Goal: Book appointment/travel/reservation

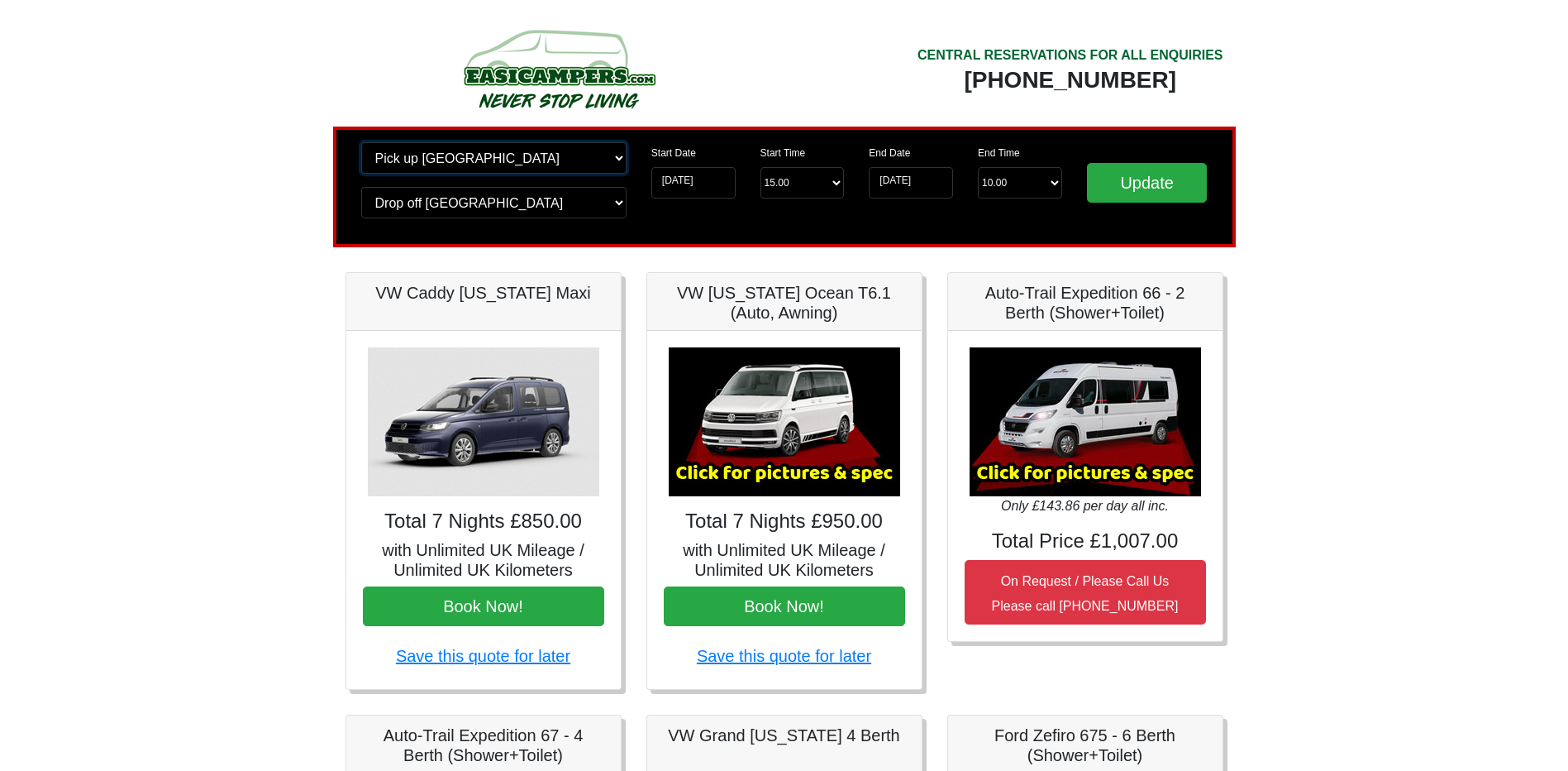
click at [510, 159] on select "Change pick up location? Pick up [GEOGRAPHIC_DATA] [GEOGRAPHIC_DATA] [GEOGRAPHI…" at bounding box center [493, 158] width 265 height 32
select select "QUE1"
click at [361, 142] on select "Change pick up location? Pick up [GEOGRAPHIC_DATA] [GEOGRAPHIC_DATA] [GEOGRAPHI…" at bounding box center [493, 158] width 265 height 32
click at [443, 202] on select "Change drop off location? Drop off [GEOGRAPHIC_DATA] [GEOGRAPHIC_DATA] [GEOGRAP…" at bounding box center [493, 203] width 265 height 32
select select "QUE1"
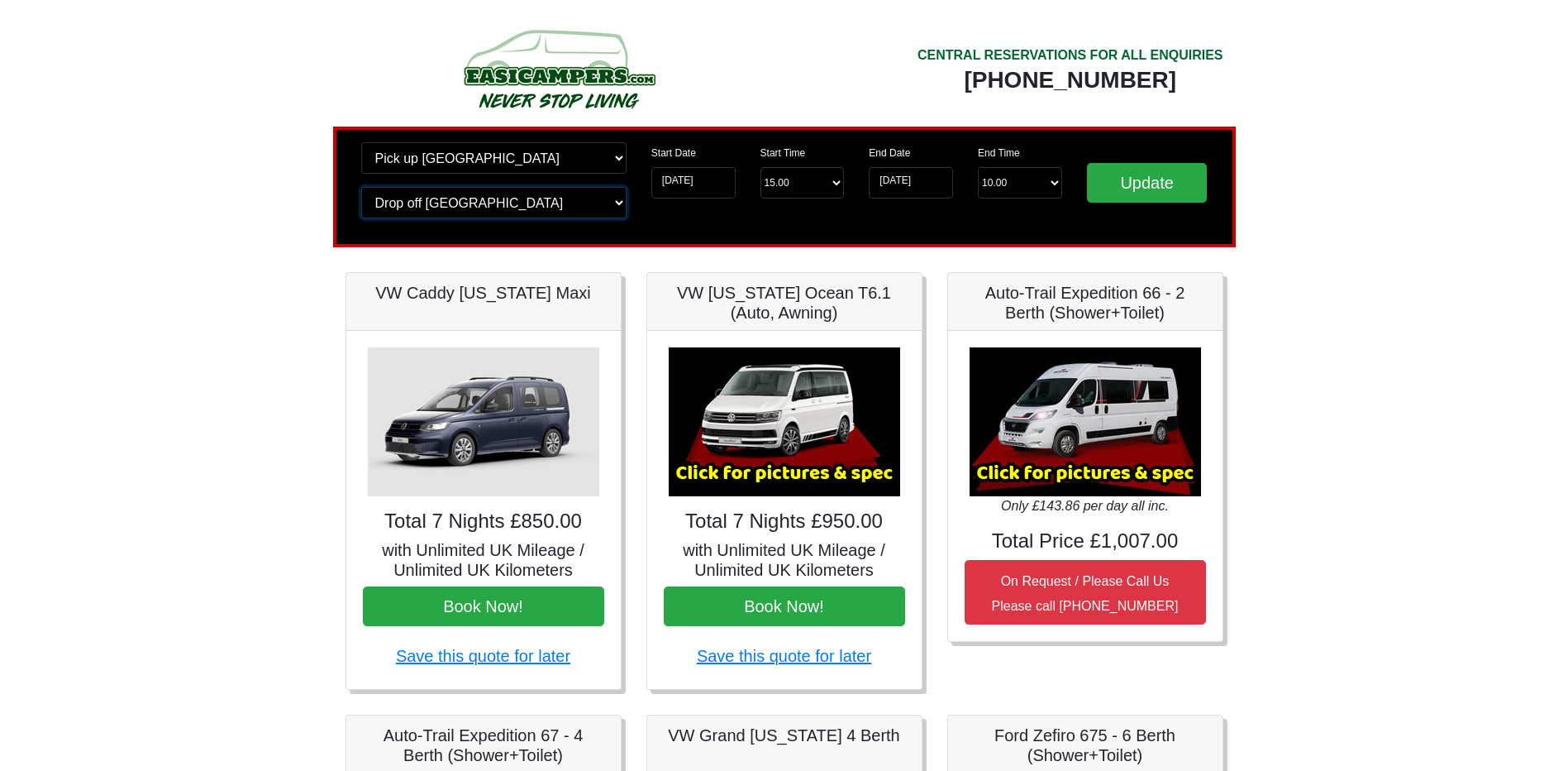
click at [361, 187] on select "Change drop off location? Drop off [GEOGRAPHIC_DATA] [GEOGRAPHIC_DATA] [GEOGRAP…" at bounding box center [493, 203] width 265 height 32
click at [690, 186] on input "[DATE]" at bounding box center [694, 182] width 85 height 32
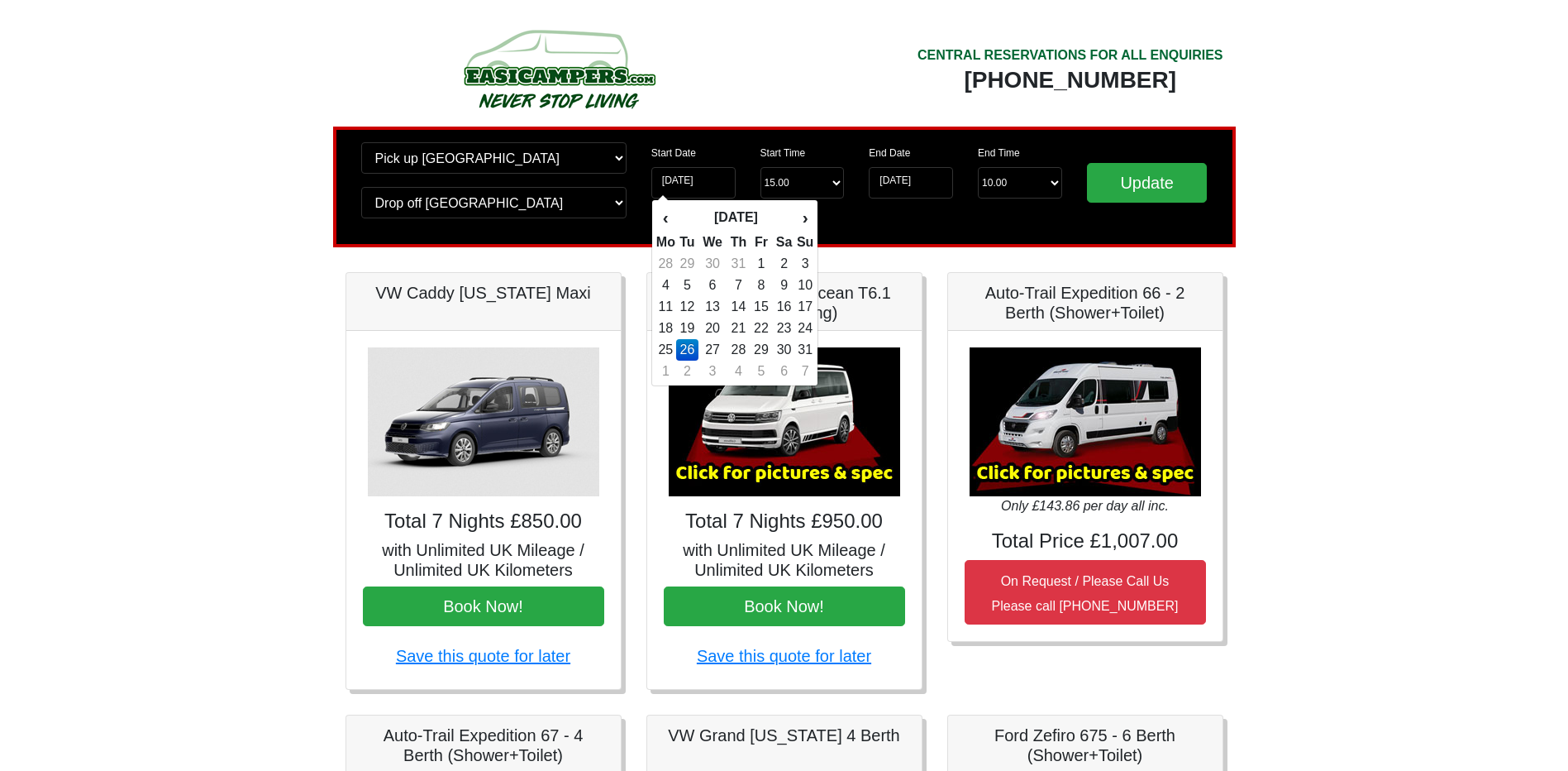
click at [1020, 223] on div "End Date [DATE] End Time End Time 10.00 -------- 08.00 am 09.00 am 10.00 am 11.…" at bounding box center [965, 186] width 218 height 90
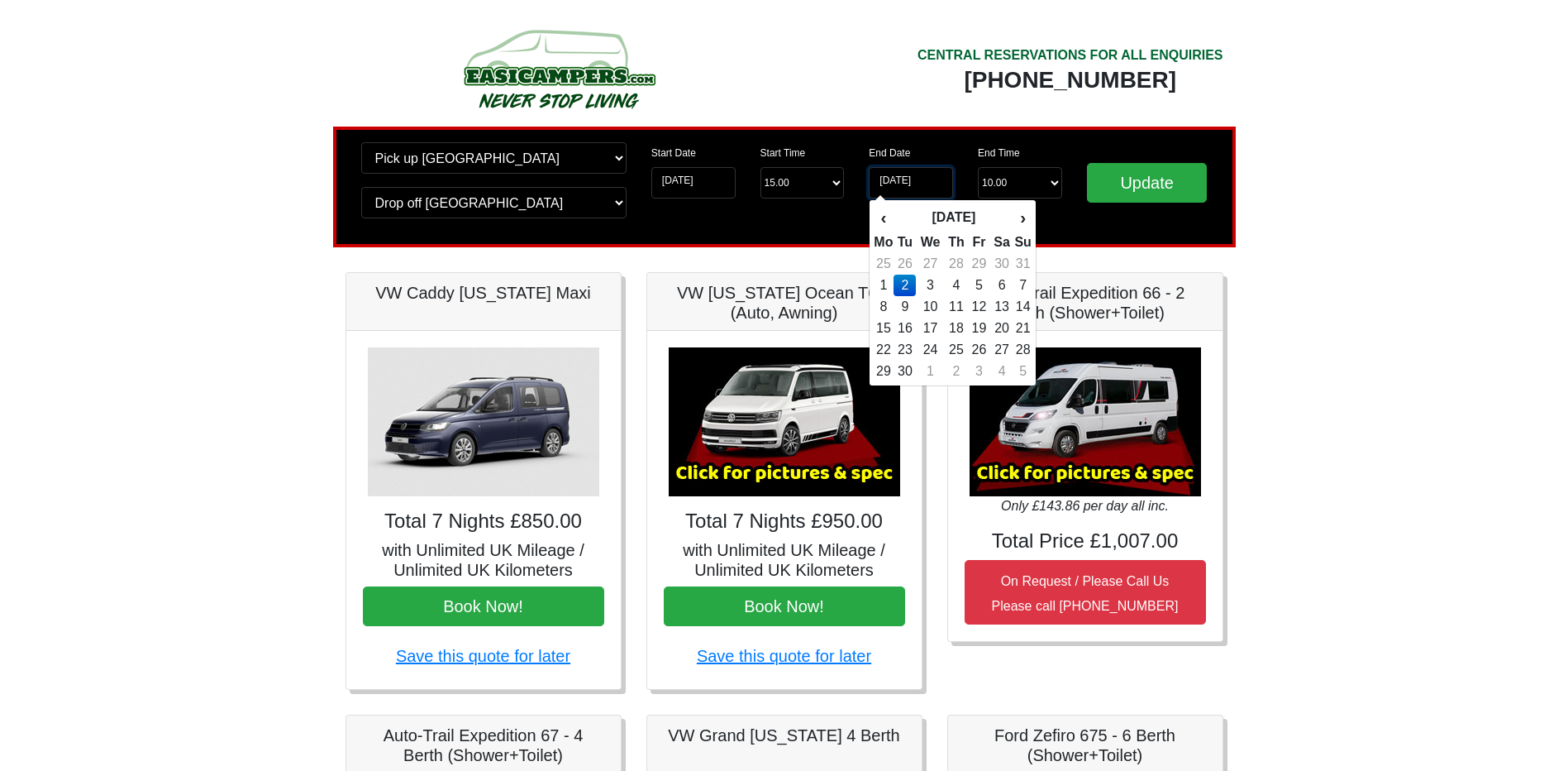
click at [905, 185] on input "[DATE]" at bounding box center [911, 182] width 85 height 32
click at [1001, 285] on td "6" at bounding box center [1002, 285] width 24 height 22
click at [940, 175] on input "[DATE]" at bounding box center [911, 182] width 85 height 32
click at [1001, 268] on td "30" at bounding box center [1002, 264] width 24 height 22
type input "[DATE]"
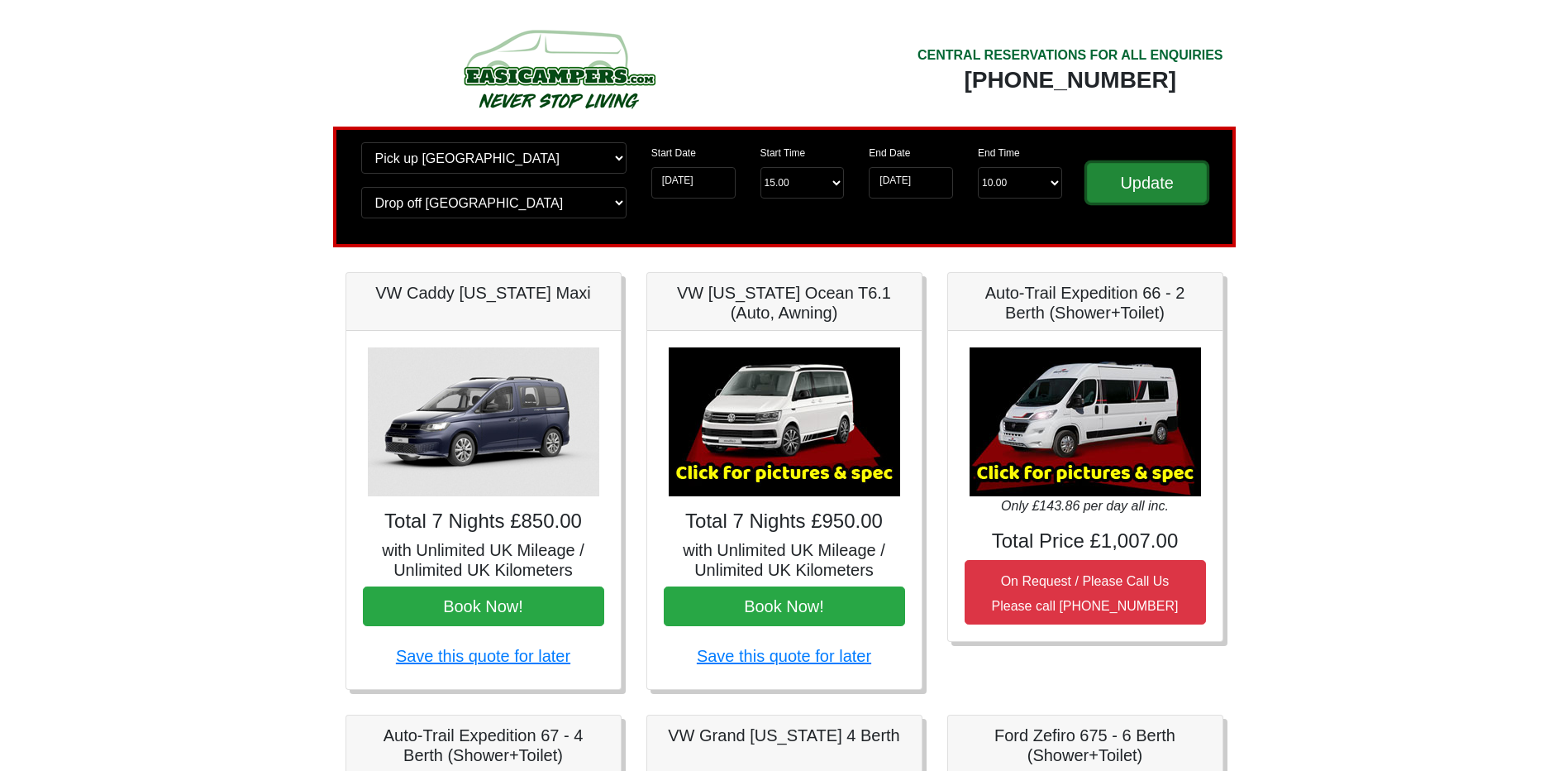
click at [1163, 177] on input "Update" at bounding box center [1147, 182] width 120 height 39
